Goal: Transaction & Acquisition: Purchase product/service

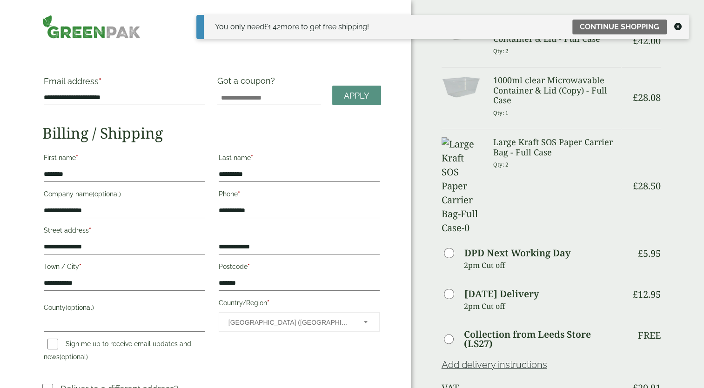
click at [679, 26] on icon at bounding box center [677, 26] width 7 height 7
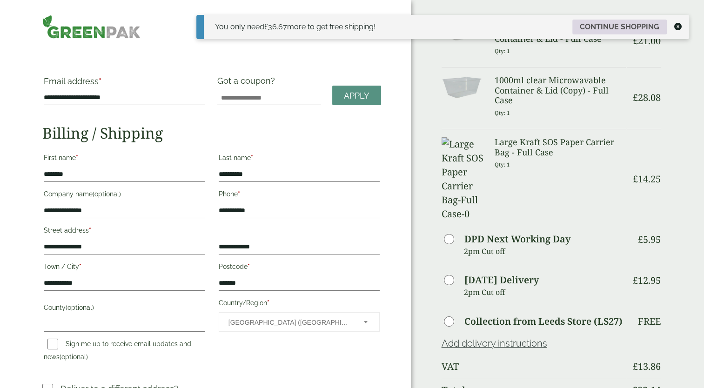
click at [624, 26] on link "Continue shopping" at bounding box center [619, 27] width 94 height 15
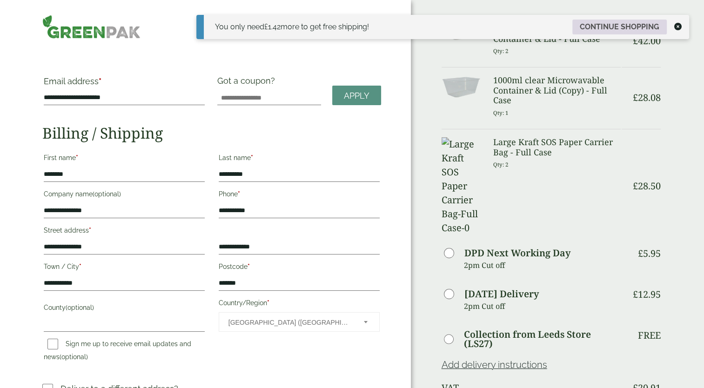
click at [616, 29] on link "Continue shopping" at bounding box center [619, 27] width 94 height 15
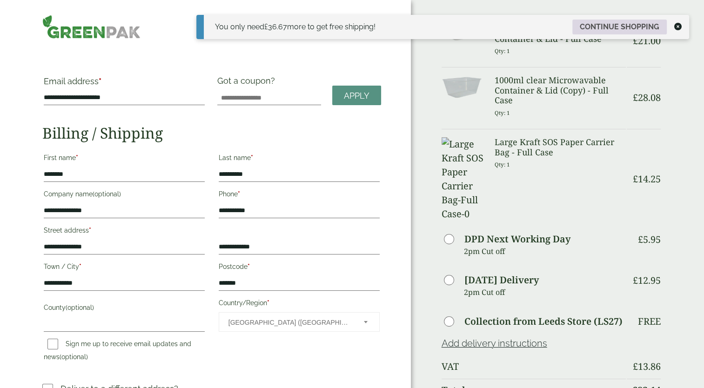
click at [617, 25] on link "Continue shopping" at bounding box center [619, 27] width 94 height 15
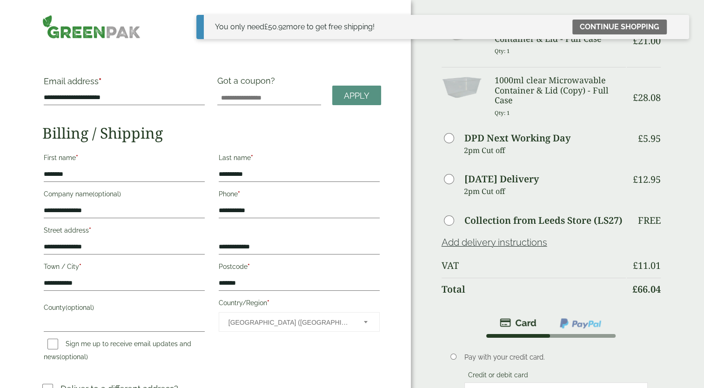
click at [83, 28] on img at bounding box center [91, 27] width 98 height 24
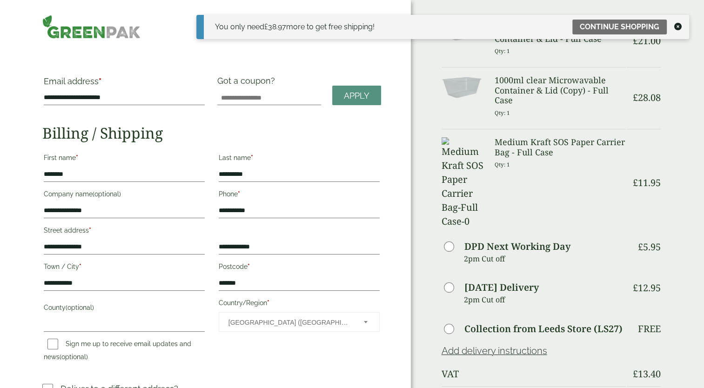
click at [680, 29] on icon at bounding box center [677, 26] width 7 height 7
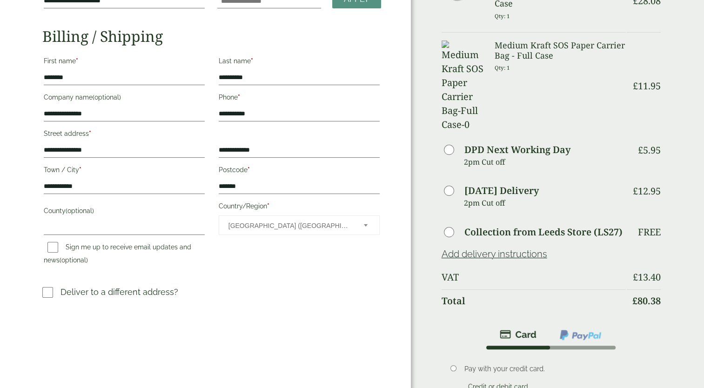
scroll to position [232, 0]
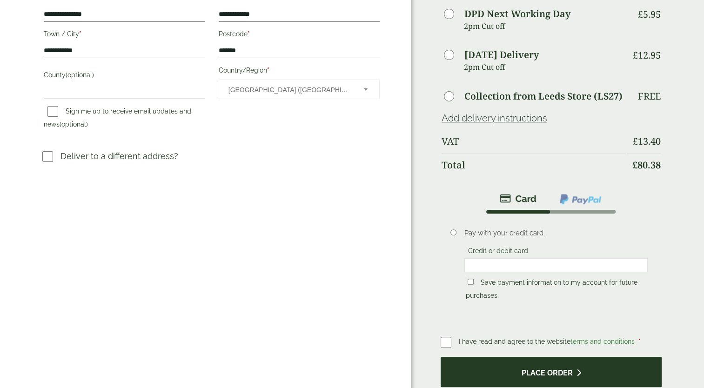
click at [558, 357] on button "Place order" at bounding box center [550, 372] width 221 height 30
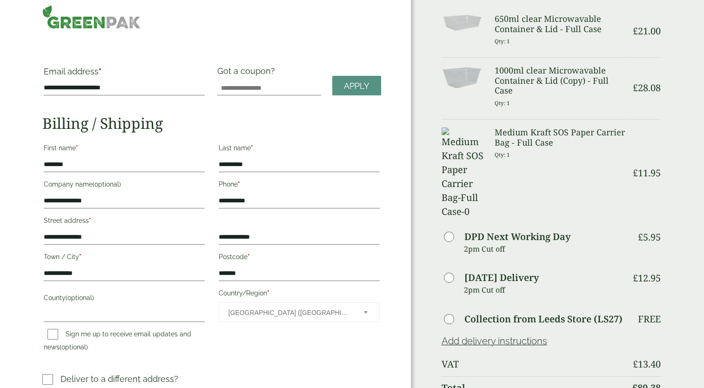
scroll to position [0, 0]
